Goal: Download file/media

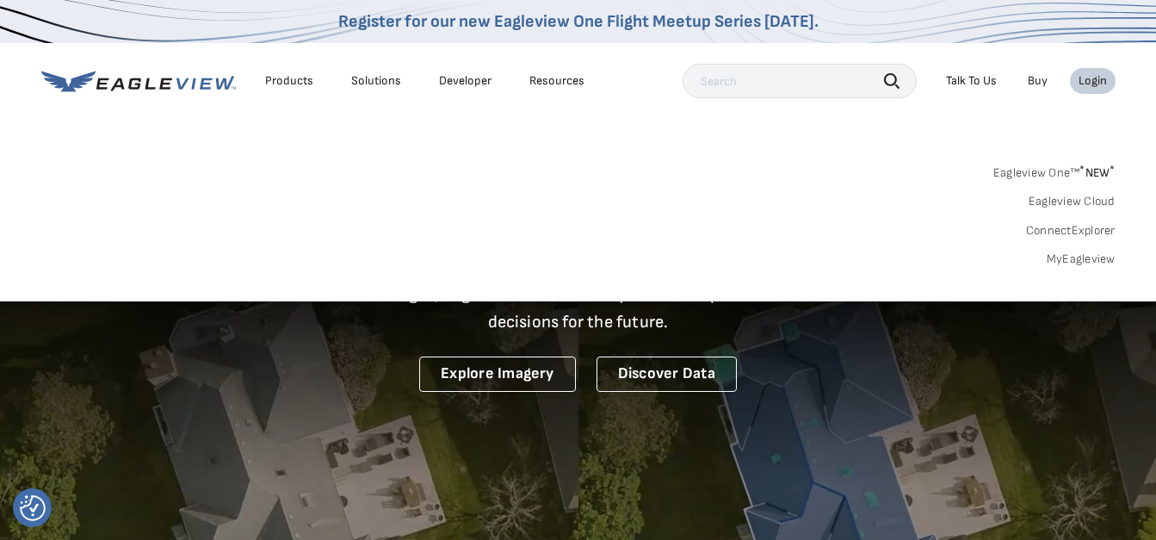
click at [1079, 260] on link "MyEagleview" at bounding box center [1081, 258] width 69 height 15
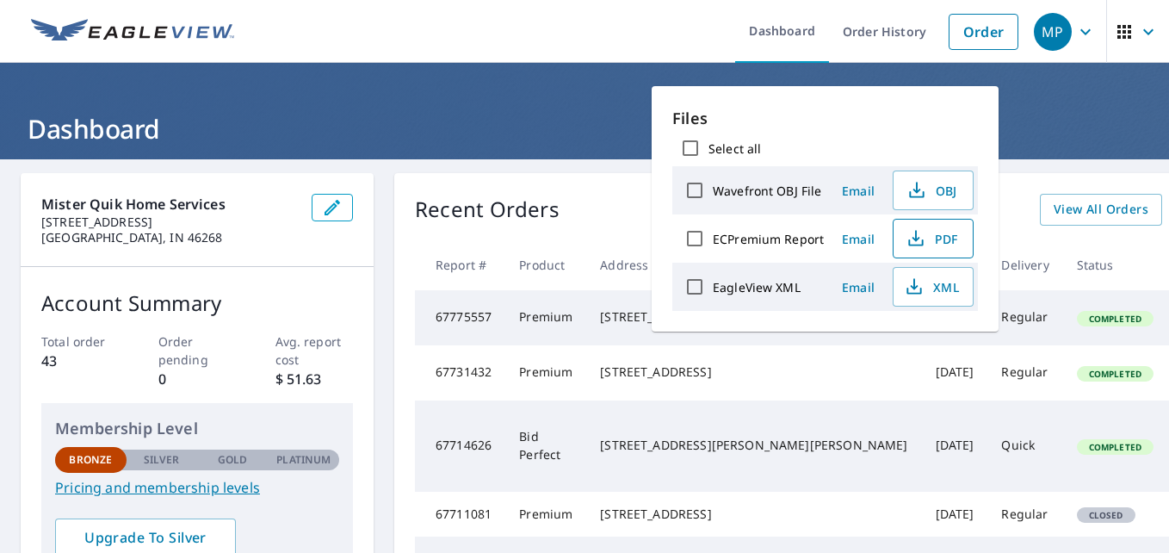
click at [926, 232] on span "PDF" at bounding box center [931, 238] width 55 height 21
